Goal: Download file/media

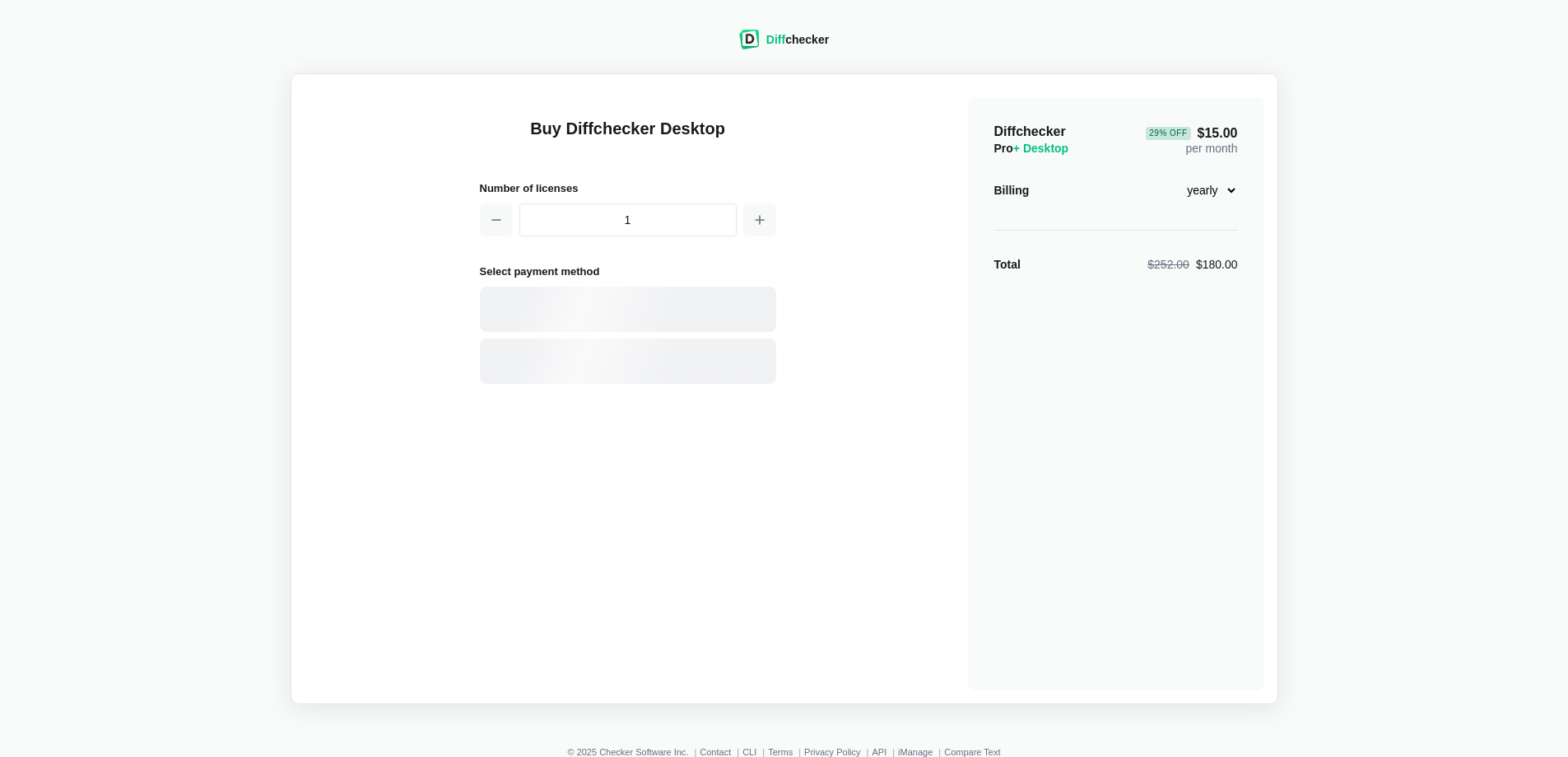
click at [781, 39] on span "Diff" at bounding box center [776, 39] width 19 height 13
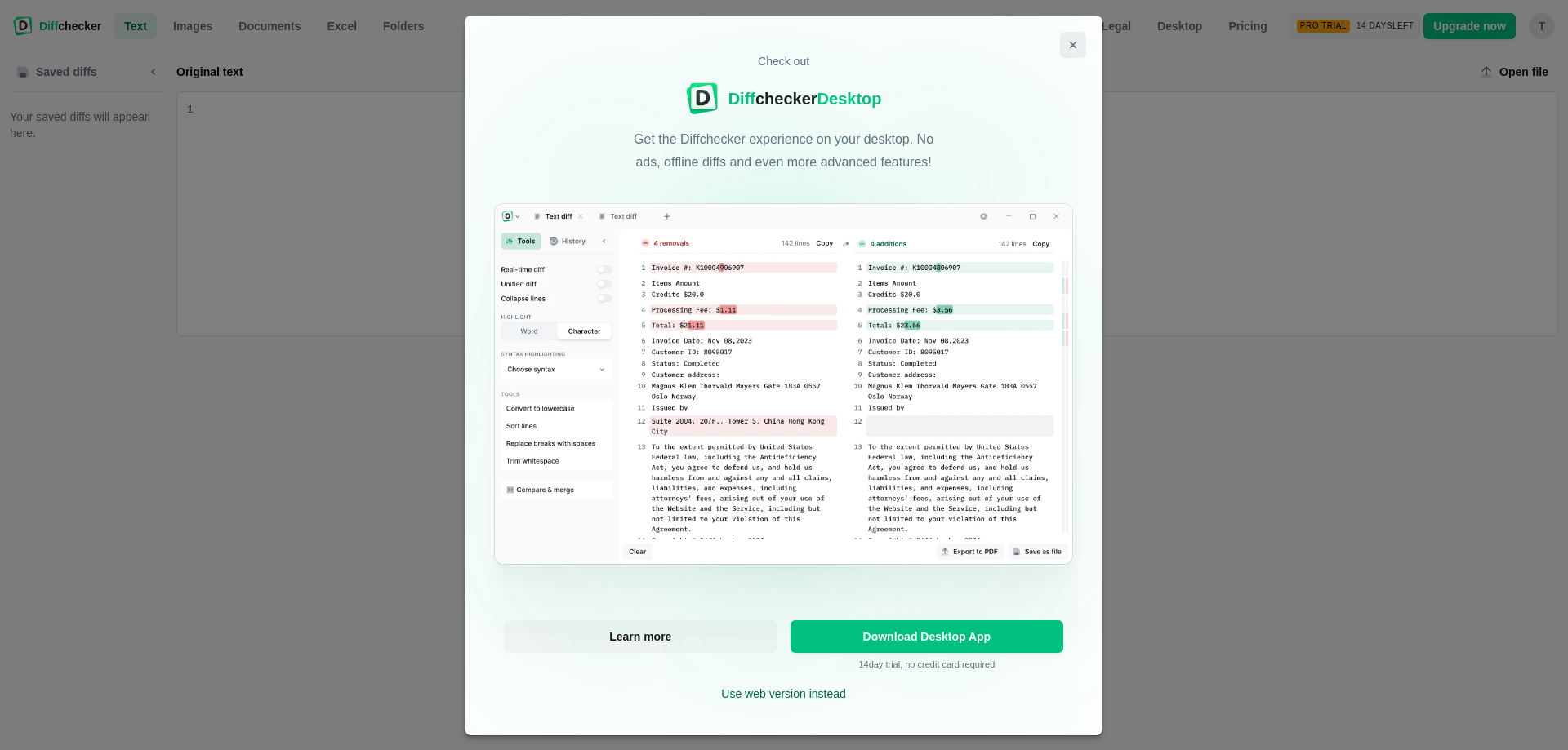
click at [1068, 42] on icon "Close modal" at bounding box center [1073, 44] width 13 height 13
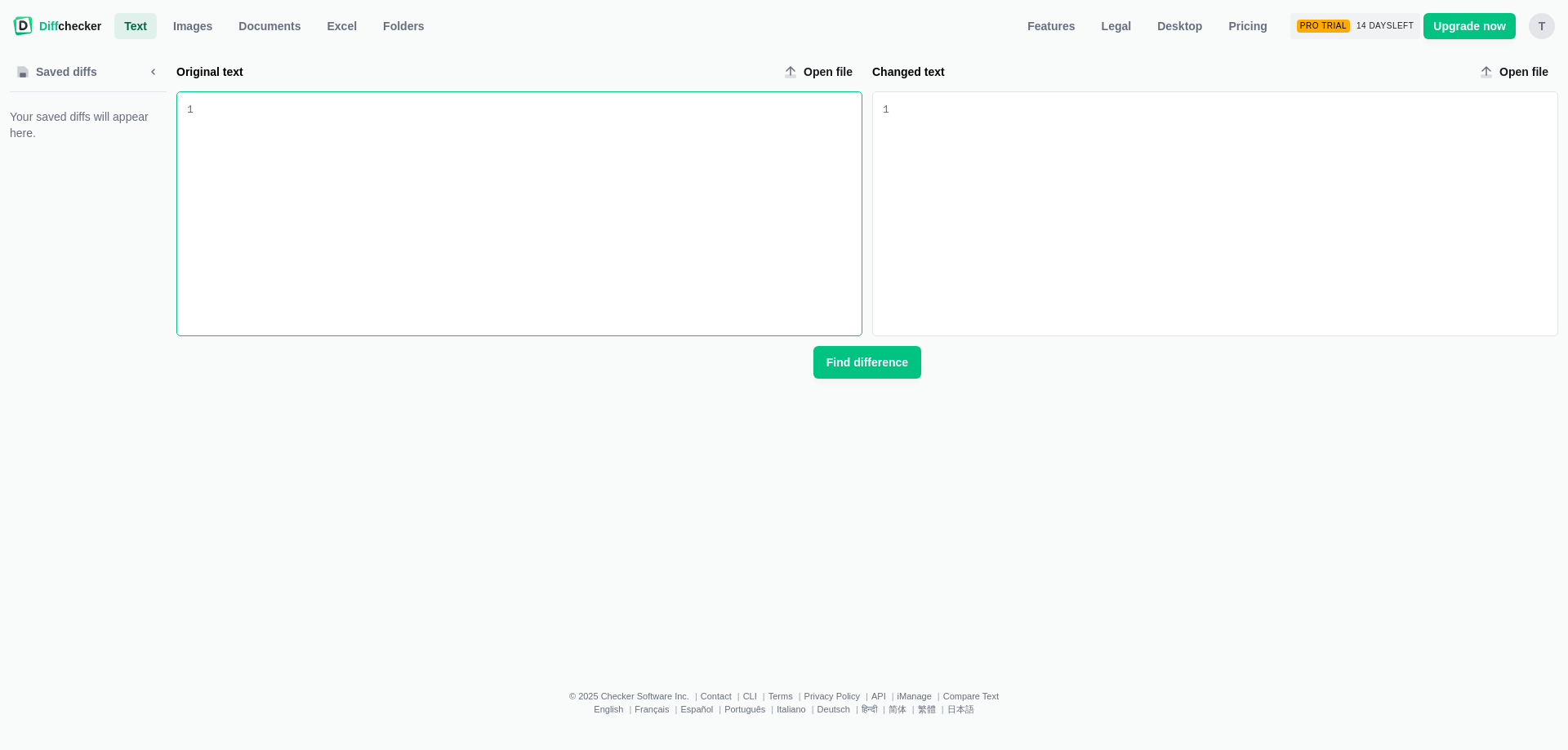
click at [1538, 26] on div "T" at bounding box center [1542, 26] width 26 height 26
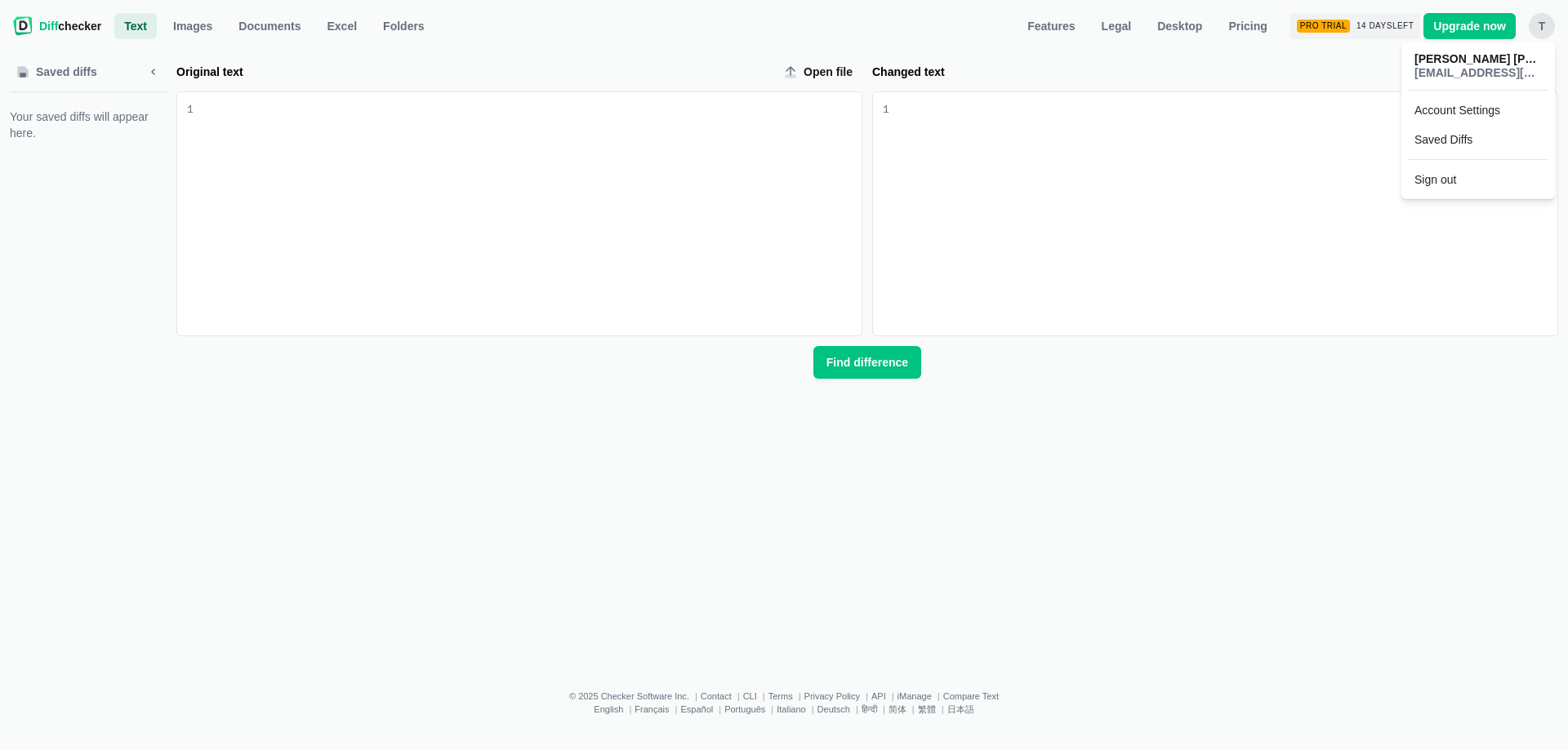
click at [1274, 72] on label "Changed text" at bounding box center [1169, 72] width 594 height 16
click at [1182, 26] on span "Desktop" at bounding box center [1180, 26] width 51 height 16
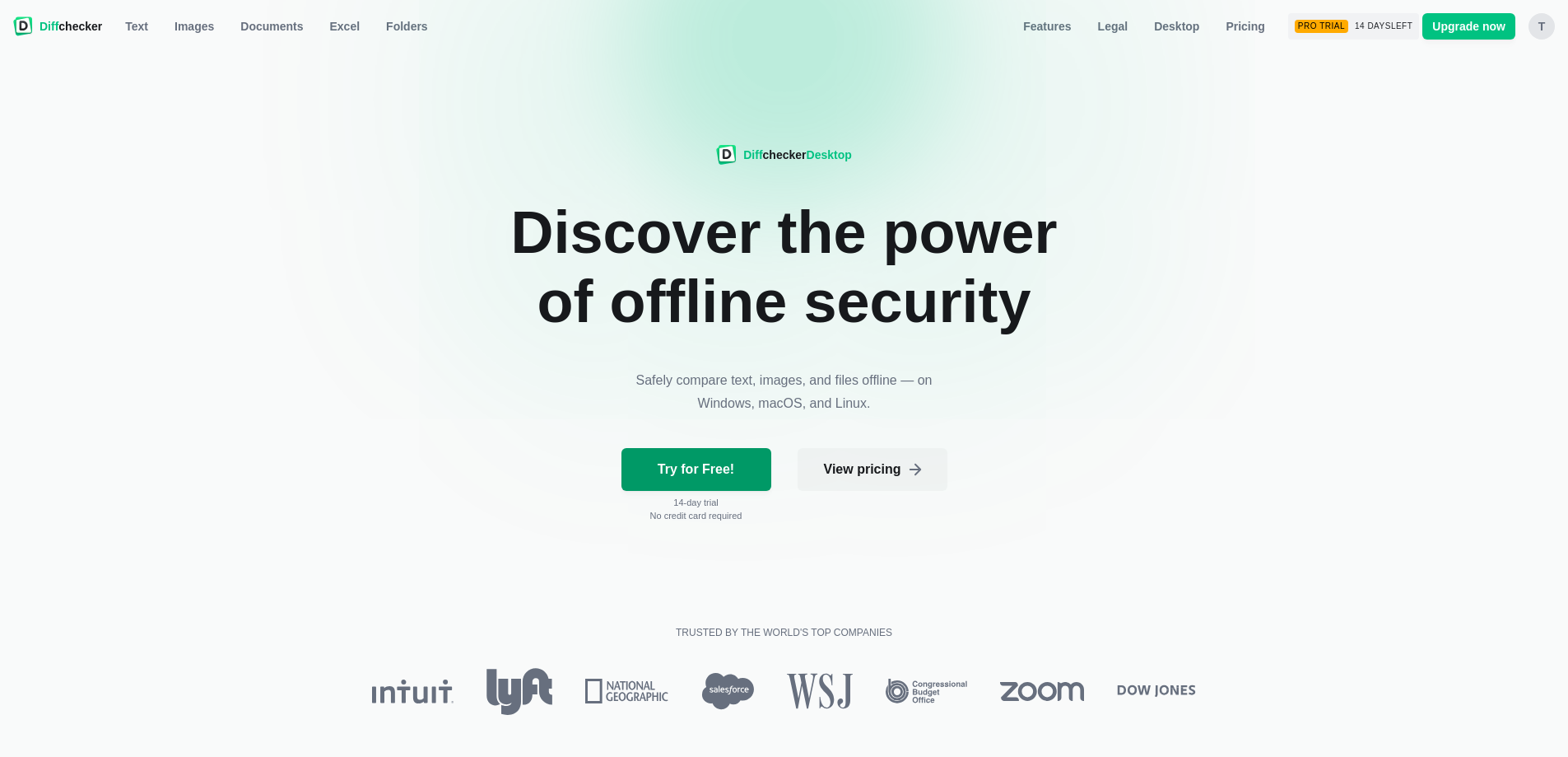
click at [723, 464] on span "Try for Free!" at bounding box center [696, 469] width 83 height 16
